Goal: Task Accomplishment & Management: Manage account settings

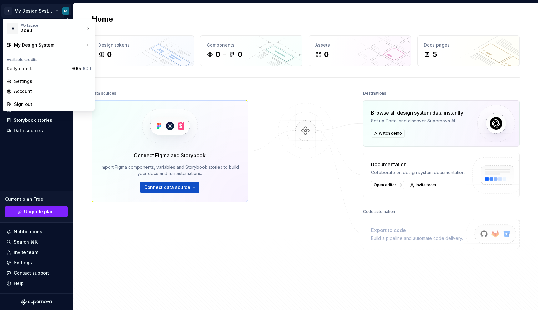
click at [12, 11] on html "A My Design System M Home Documentation Analytics Code automation Design system…" at bounding box center [269, 155] width 538 height 310
click at [39, 82] on div "Settings" at bounding box center [52, 81] width 77 height 6
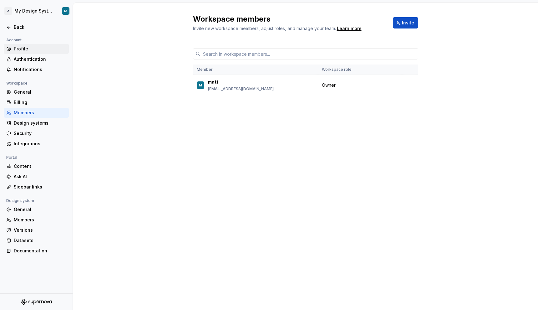
click at [26, 51] on div "Profile" at bounding box center [40, 49] width 53 height 6
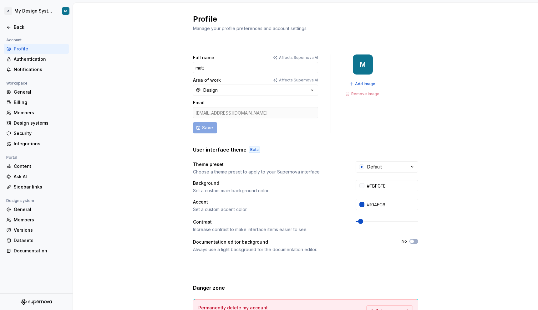
scroll to position [49, 0]
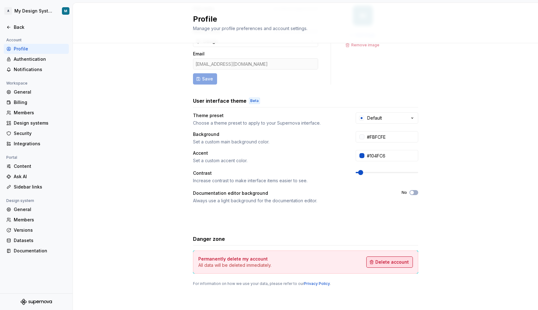
click at [402, 263] on span "Delete account" at bounding box center [392, 262] width 33 height 6
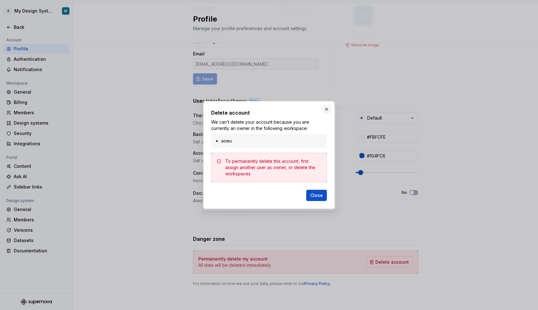
click at [329, 112] on button "button" at bounding box center [326, 109] width 9 height 9
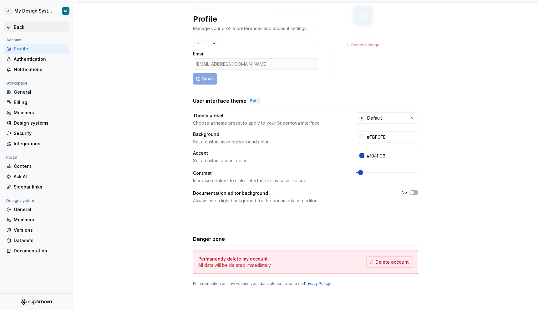
click at [9, 25] on icon at bounding box center [8, 27] width 5 height 5
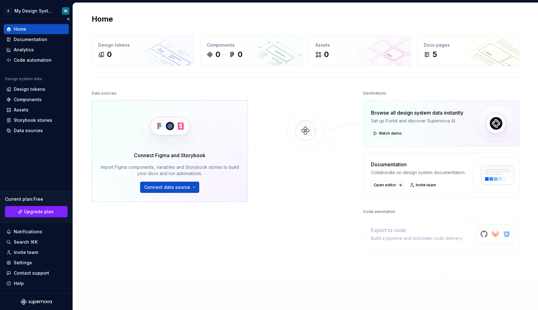
click at [14, 28] on div "Home" at bounding box center [20, 29] width 13 height 6
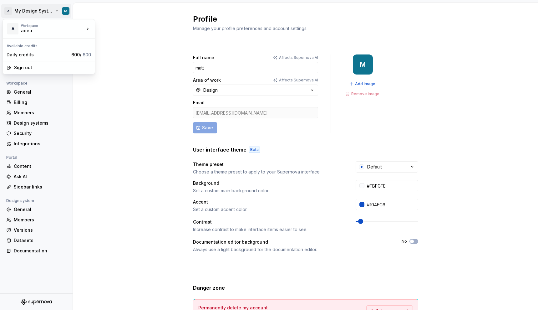
click at [64, 12] on html "A My Design System M Back Account Profile Authentication Notifications Workspac…" at bounding box center [269, 155] width 538 height 310
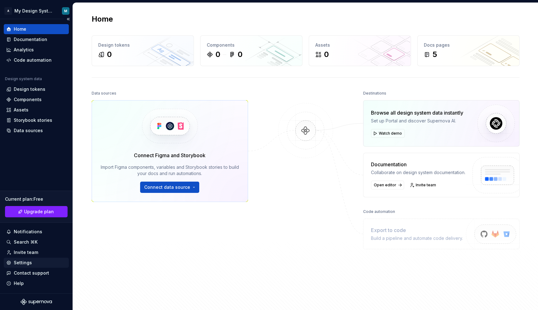
click at [27, 262] on div "Settings" at bounding box center [23, 262] width 18 height 6
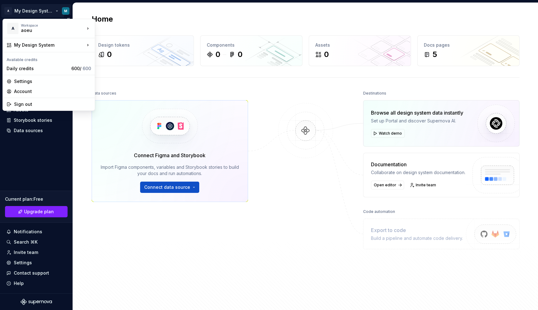
click at [30, 11] on html "A My Design System M Home Documentation Analytics Code automation Design system…" at bounding box center [269, 155] width 538 height 310
click at [18, 79] on div "Settings" at bounding box center [52, 81] width 77 height 6
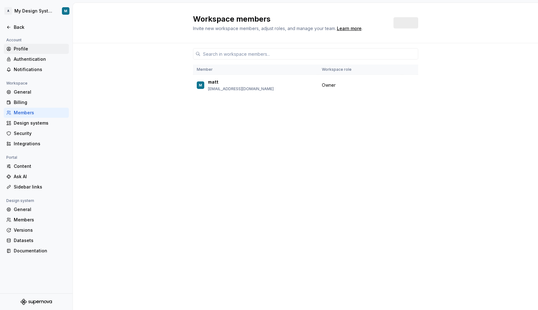
click at [16, 48] on div "Profile" at bounding box center [40, 49] width 53 height 6
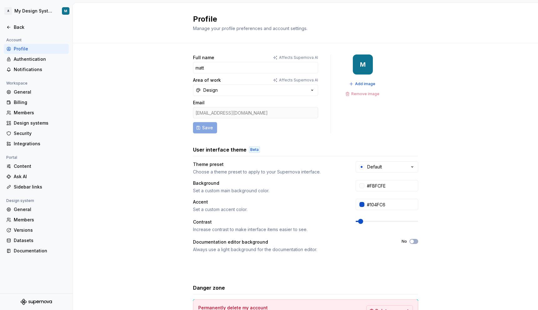
scroll to position [49, 0]
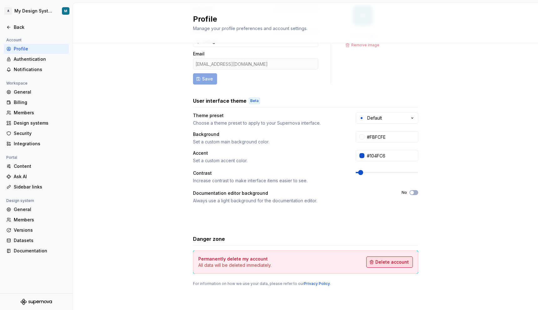
click at [379, 263] on span "Delete account" at bounding box center [392, 262] width 33 height 6
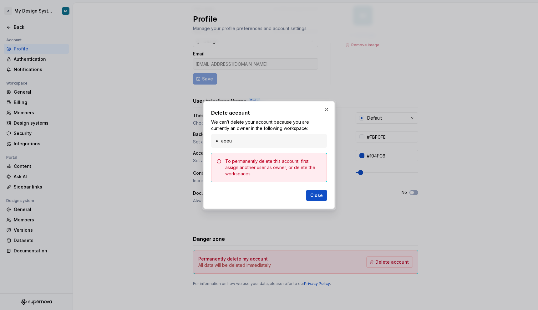
click at [248, 141] on li "aoeu" at bounding box center [272, 141] width 102 height 6
click at [326, 110] on button "button" at bounding box center [326, 109] width 9 height 9
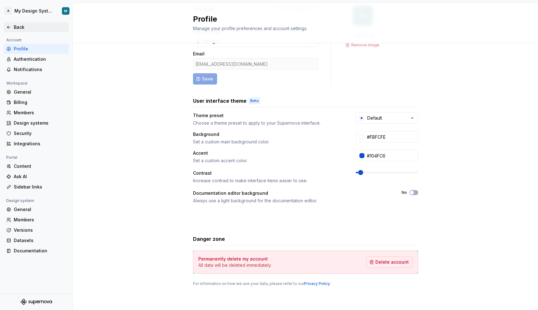
click at [11, 27] on icon at bounding box center [8, 27] width 5 height 5
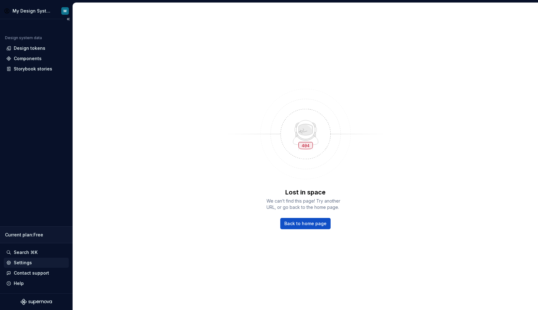
click at [19, 264] on div "Settings" at bounding box center [23, 262] width 18 height 6
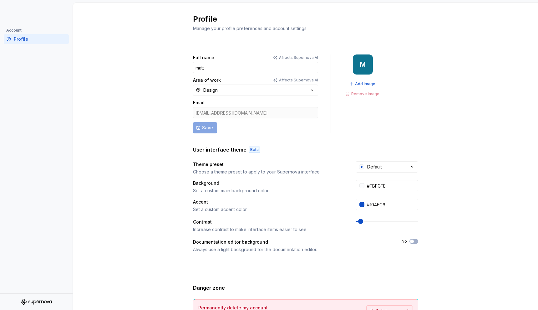
scroll to position [49, 0]
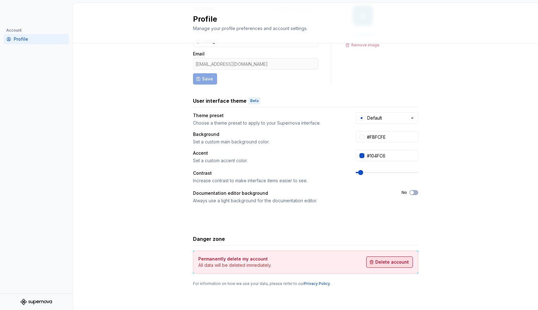
click at [392, 262] on span "Delete account" at bounding box center [392, 262] width 33 height 6
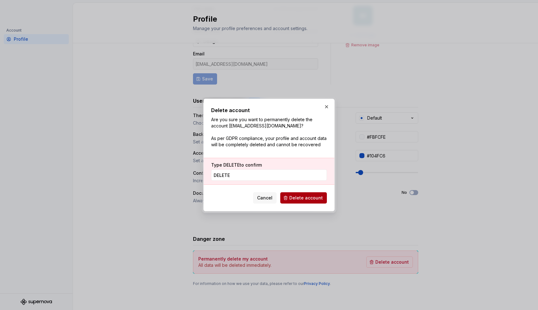
type input "DELETE"
click at [299, 198] on span "Delete account" at bounding box center [305, 198] width 33 height 6
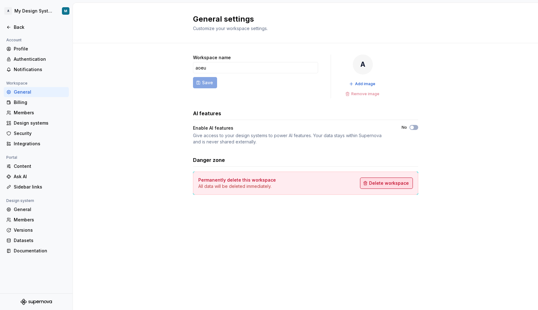
click at [378, 182] on span "Delete workspace" at bounding box center [389, 183] width 40 height 6
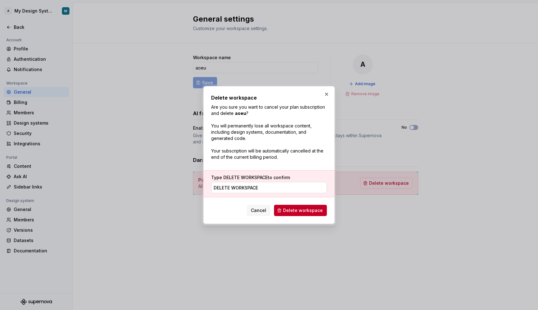
type input "DELETE WORKSPACE"
click button "Delete workspace" at bounding box center [300, 210] width 53 height 11
